Goal: Find specific page/section: Find specific page/section

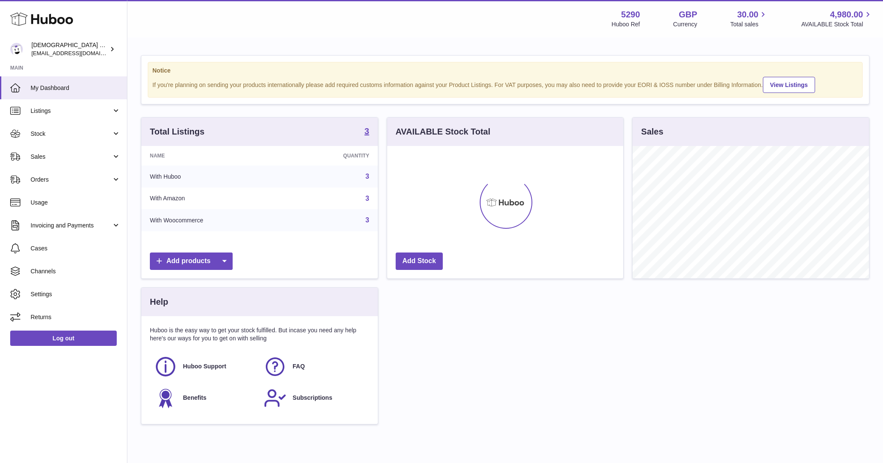
scroll to position [132, 236]
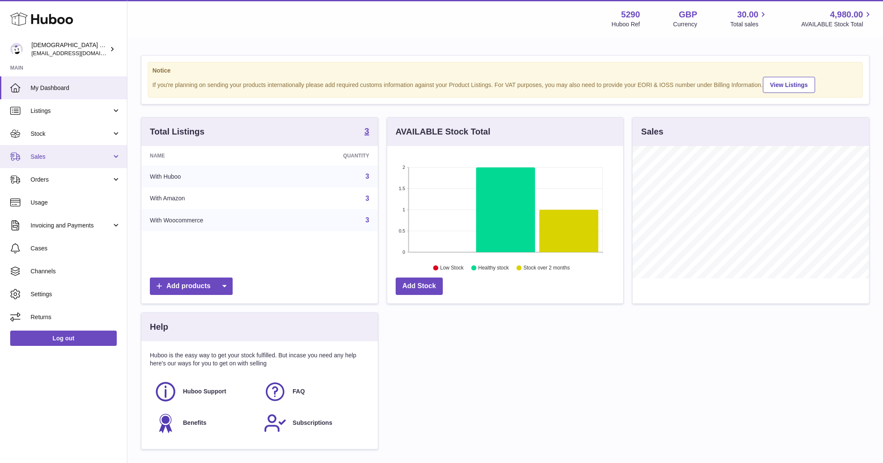
click at [66, 148] on link "Sales" at bounding box center [63, 156] width 127 height 23
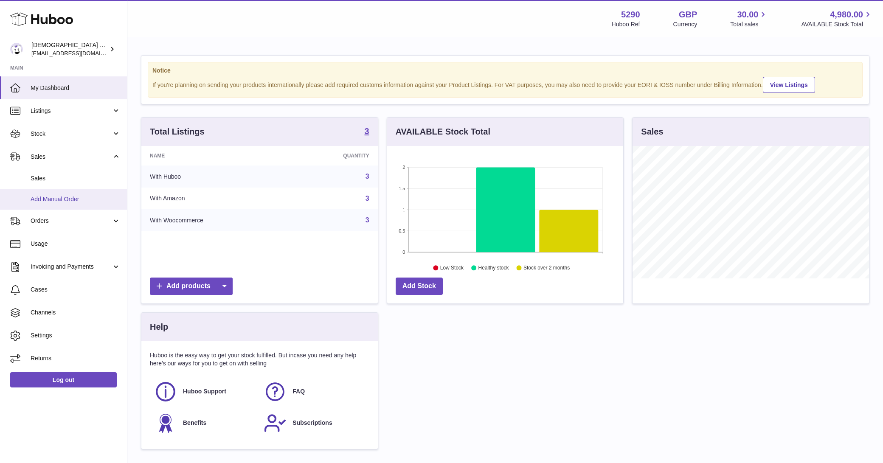
click at [60, 193] on link "Add Manual Order" at bounding box center [63, 199] width 127 height 21
click at [60, 178] on span "Sales" at bounding box center [76, 178] width 90 height 8
